Goal: Task Accomplishment & Management: Use online tool/utility

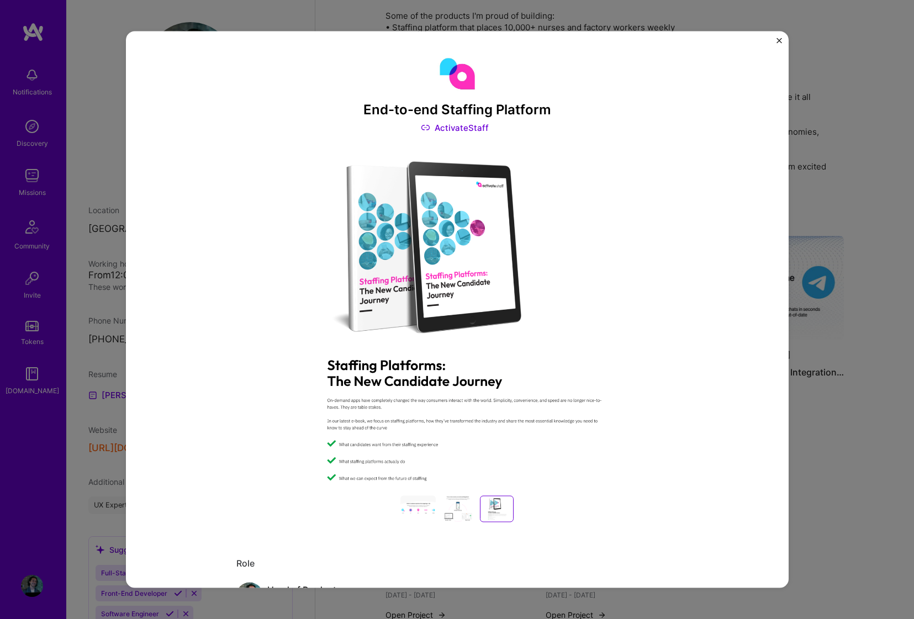
scroll to position [923, 0]
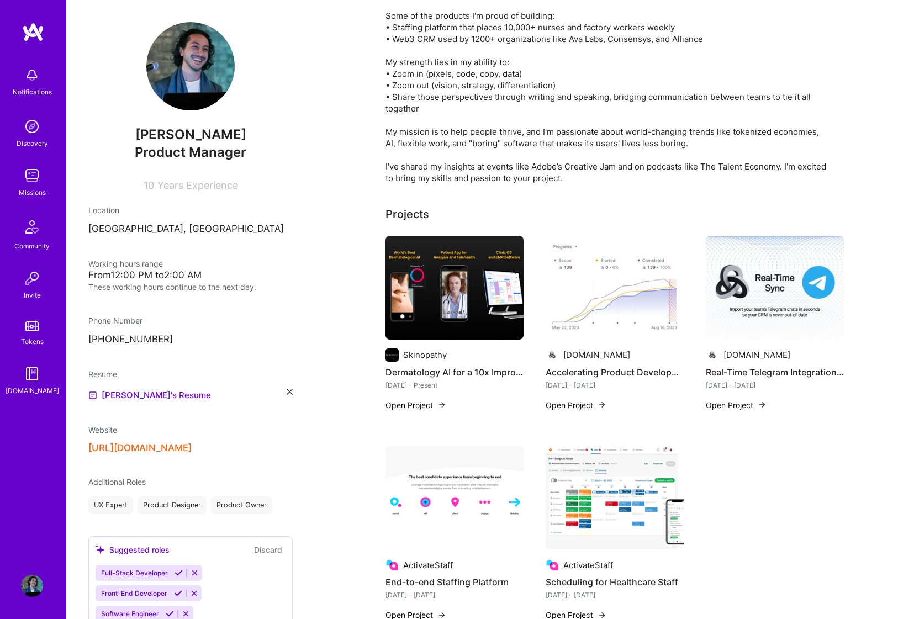
click at [30, 182] on img at bounding box center [32, 176] width 22 height 22
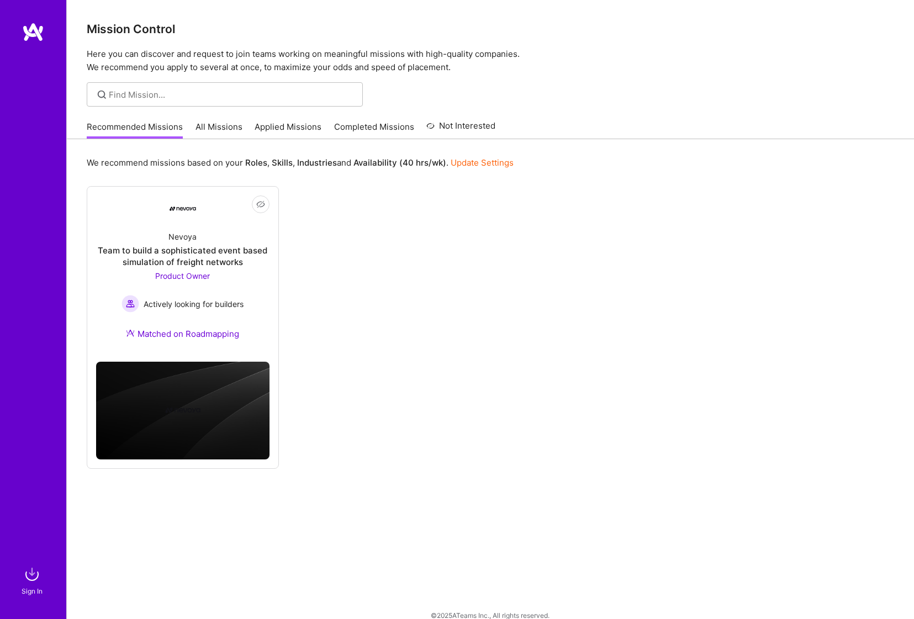
click at [418, 311] on div "Not Interested Nevoya Team to build a sophisticated event based simulation of f…" at bounding box center [490, 327] width 807 height 282
click at [203, 130] on link "All Missions" at bounding box center [218, 130] width 47 height 18
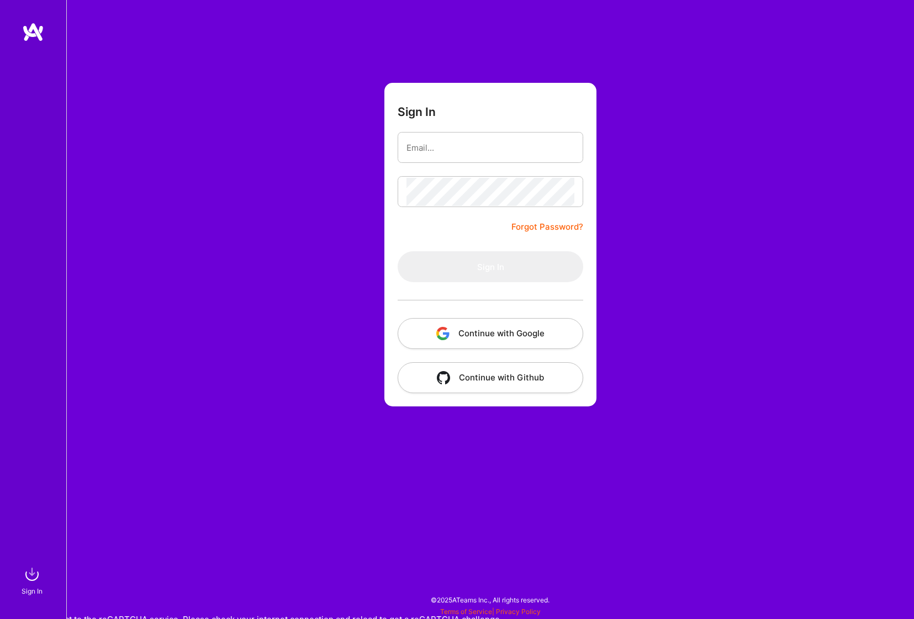
click at [505, 334] on button "Continue with Google" at bounding box center [491, 333] width 186 height 31
